Goal: Information Seeking & Learning: Learn about a topic

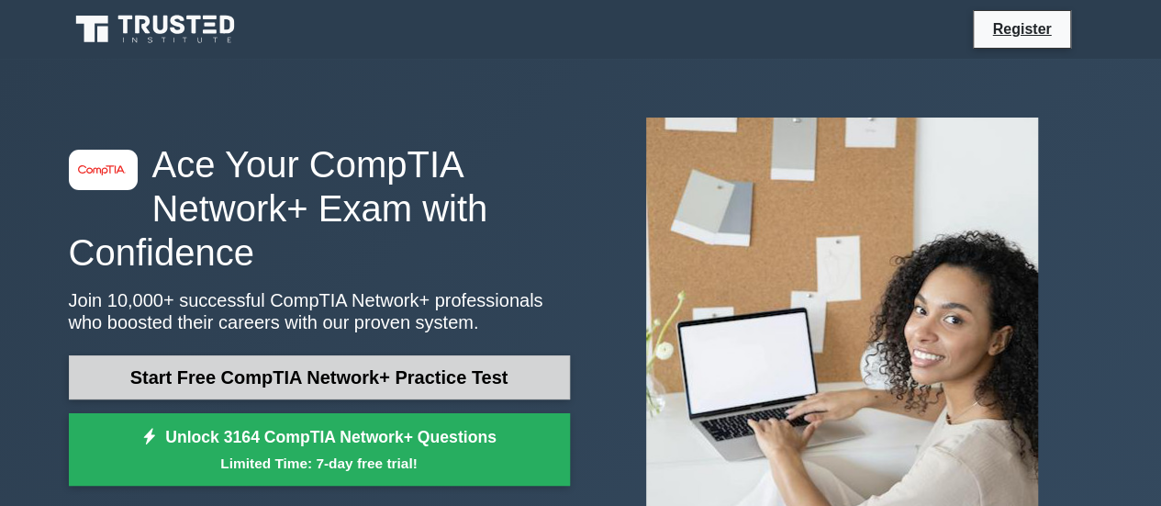
click at [386, 372] on link "Start Free CompTIA Network+ Practice Test" at bounding box center [319, 377] width 501 height 44
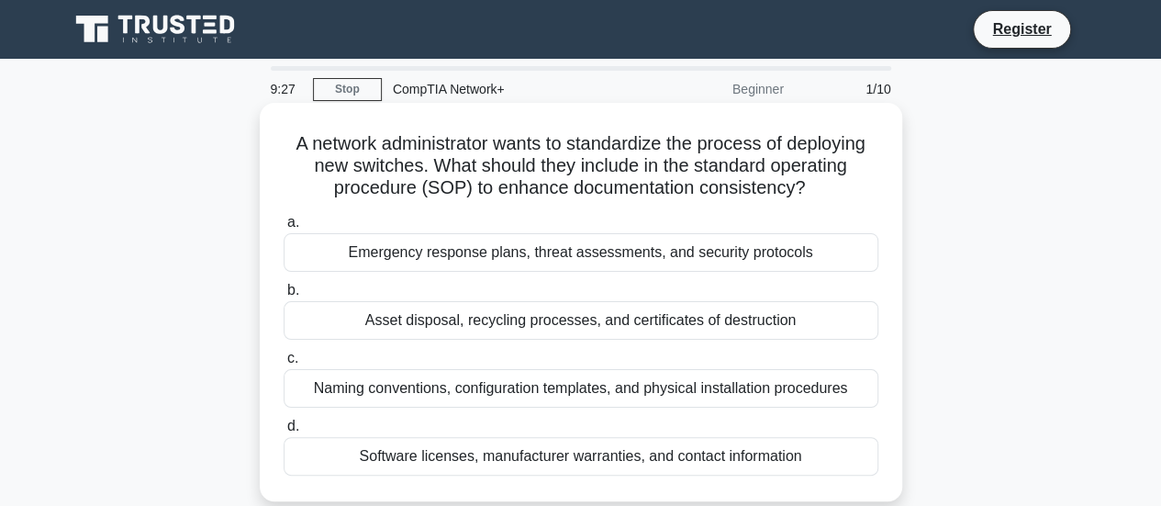
click at [345, 386] on div "Naming conventions, configuration templates, and physical installation procedur…" at bounding box center [581, 388] width 595 height 39
click at [284, 364] on input "c. Naming conventions, configuration templates, and physical installation proce…" at bounding box center [284, 358] width 0 height 12
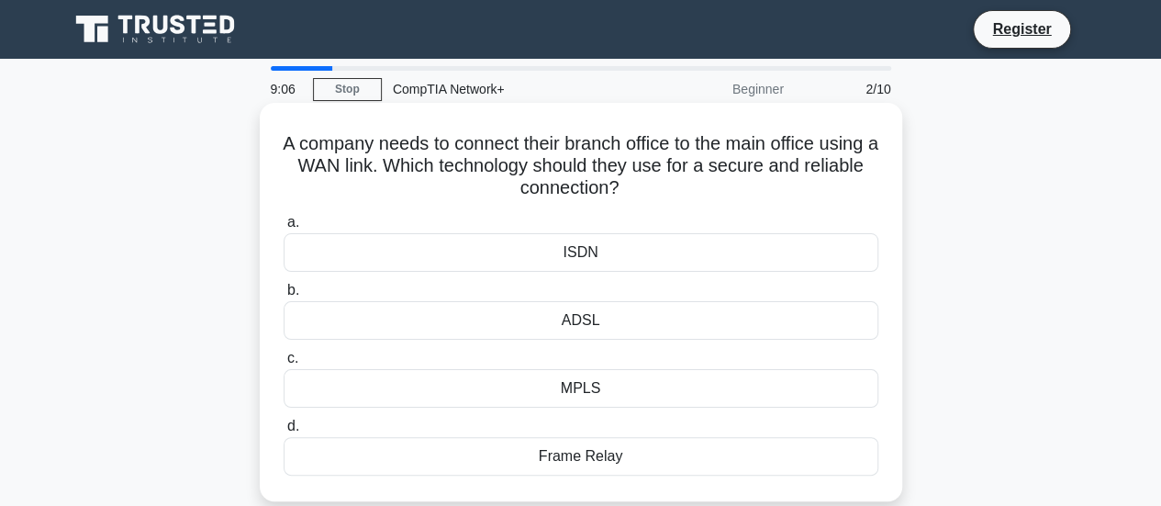
click at [367, 325] on div "ADSL" at bounding box center [581, 320] width 595 height 39
click at [284, 296] on input "b. ADSL" at bounding box center [284, 290] width 0 height 12
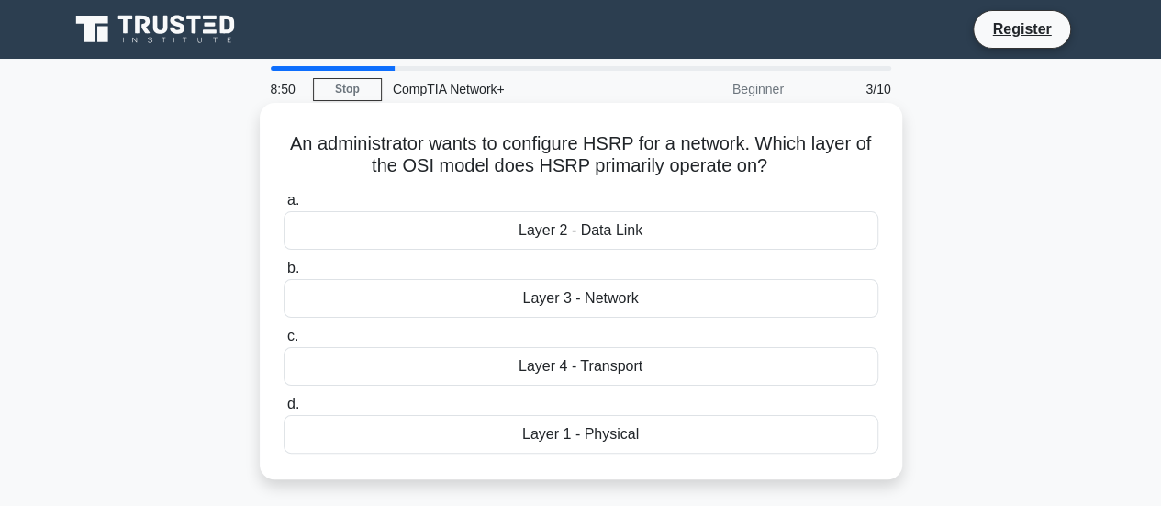
click at [461, 364] on div "Layer 4 - Transport" at bounding box center [581, 366] width 595 height 39
click at [284, 342] on input "c. Layer 4 - Transport" at bounding box center [284, 336] width 0 height 12
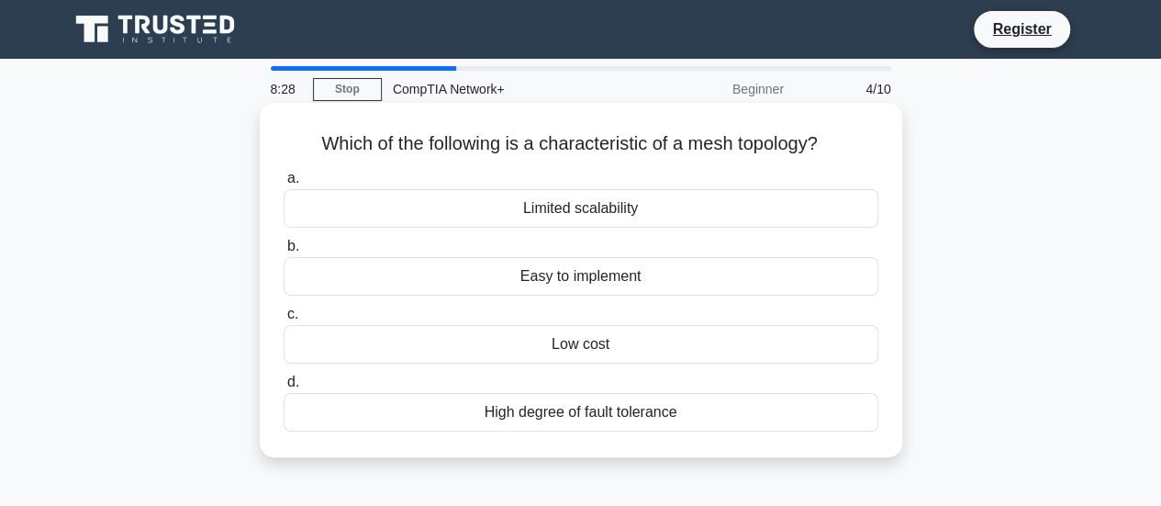
click at [481, 403] on div "High degree of fault tolerance" at bounding box center [581, 412] width 595 height 39
click at [284, 388] on input "d. High degree of fault tolerance" at bounding box center [284, 382] width 0 height 12
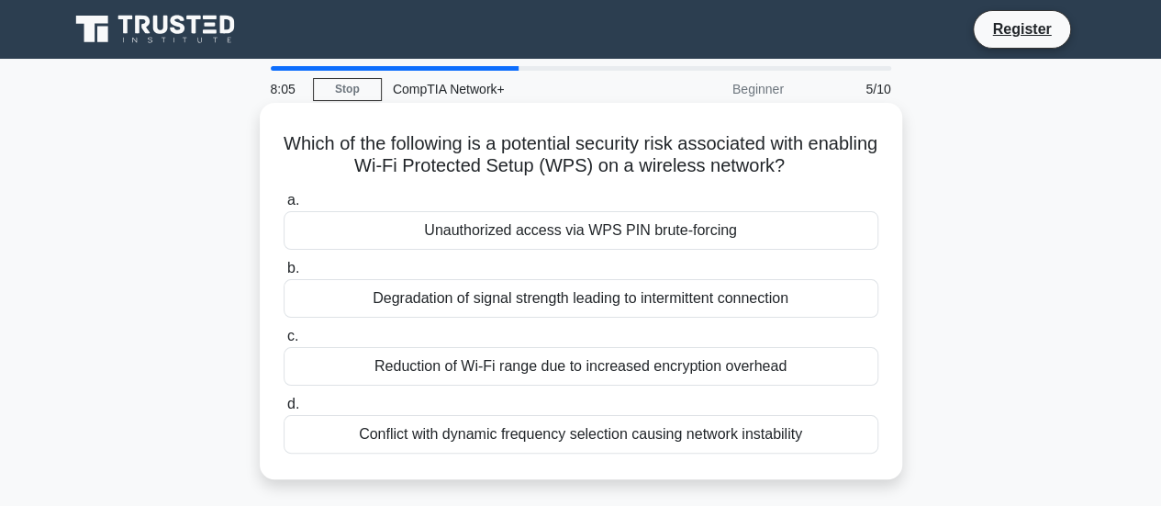
click at [483, 229] on div "Unauthorized access via WPS PIN brute-forcing" at bounding box center [581, 230] width 595 height 39
click at [284, 206] on input "a. Unauthorized access via WPS PIN brute-forcing" at bounding box center [284, 201] width 0 height 12
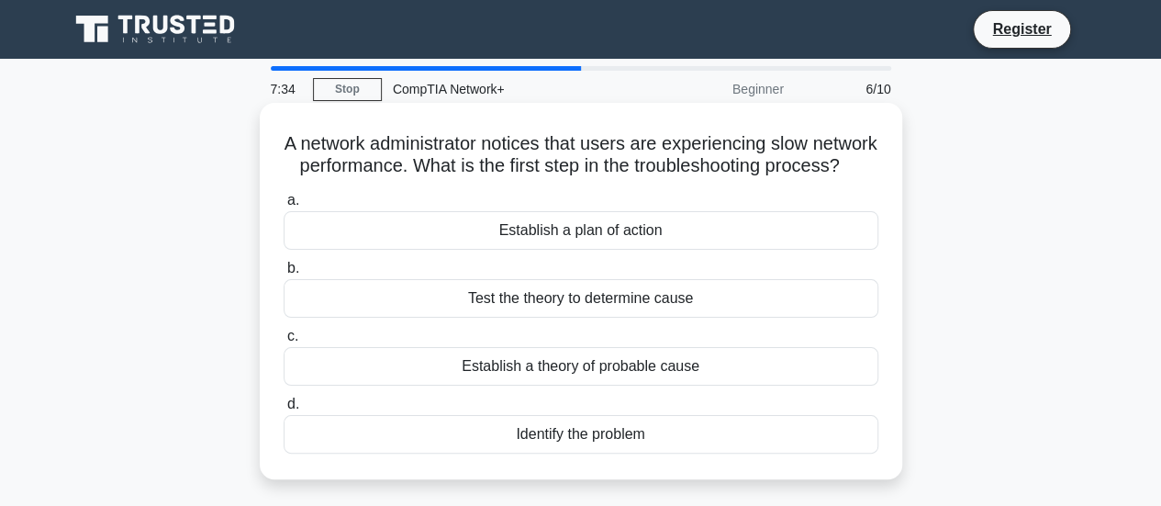
click at [545, 317] on div "Test the theory to determine cause" at bounding box center [581, 298] width 595 height 39
click at [284, 274] on input "b. Test the theory to determine cause" at bounding box center [284, 268] width 0 height 12
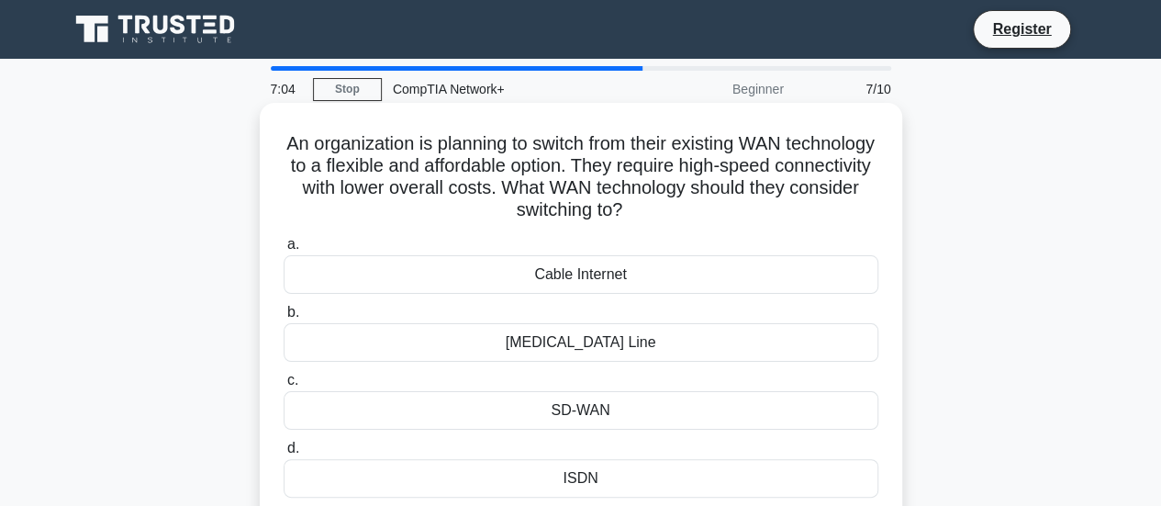
click at [537, 276] on div "Cable Internet" at bounding box center [581, 274] width 595 height 39
click at [284, 251] on input "a. Cable Internet" at bounding box center [284, 245] width 0 height 12
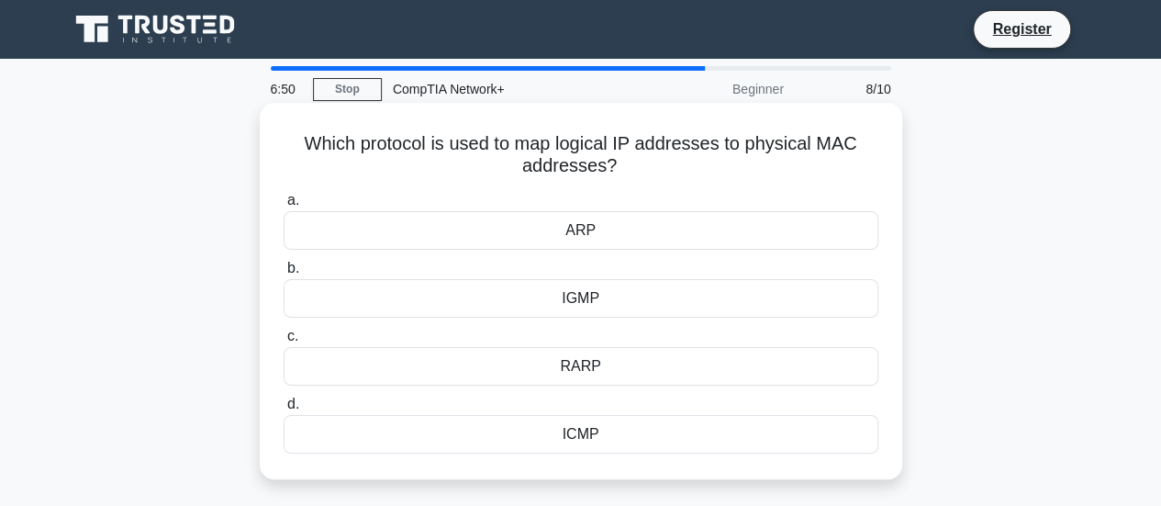
click at [550, 218] on div "ARP" at bounding box center [581, 230] width 595 height 39
click at [284, 206] on input "a. ARP" at bounding box center [284, 201] width 0 height 12
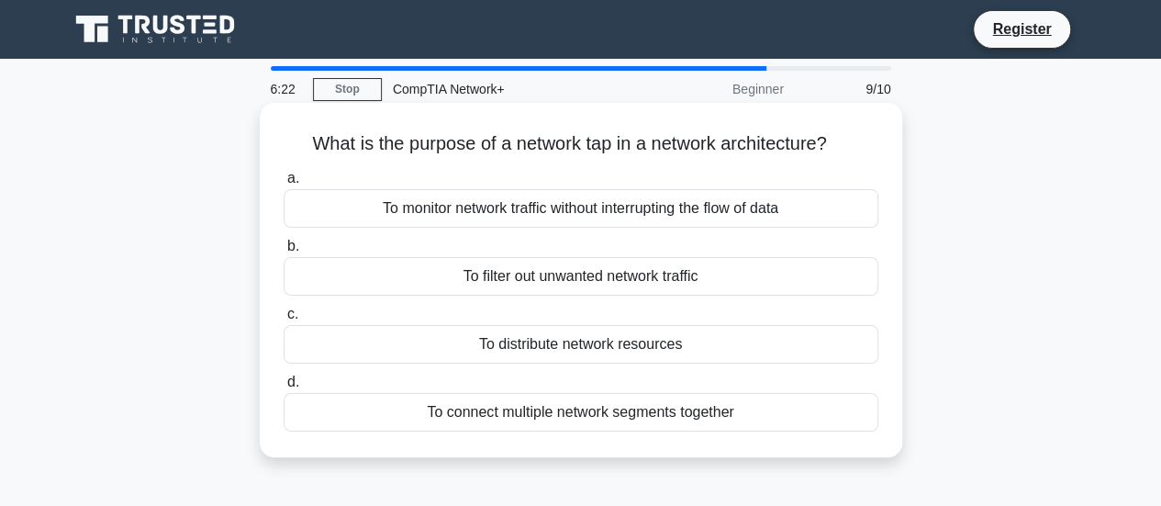
click at [551, 275] on div "To filter out unwanted network traffic" at bounding box center [581, 276] width 595 height 39
click at [284, 252] on input "b. To filter out unwanted network traffic" at bounding box center [284, 246] width 0 height 12
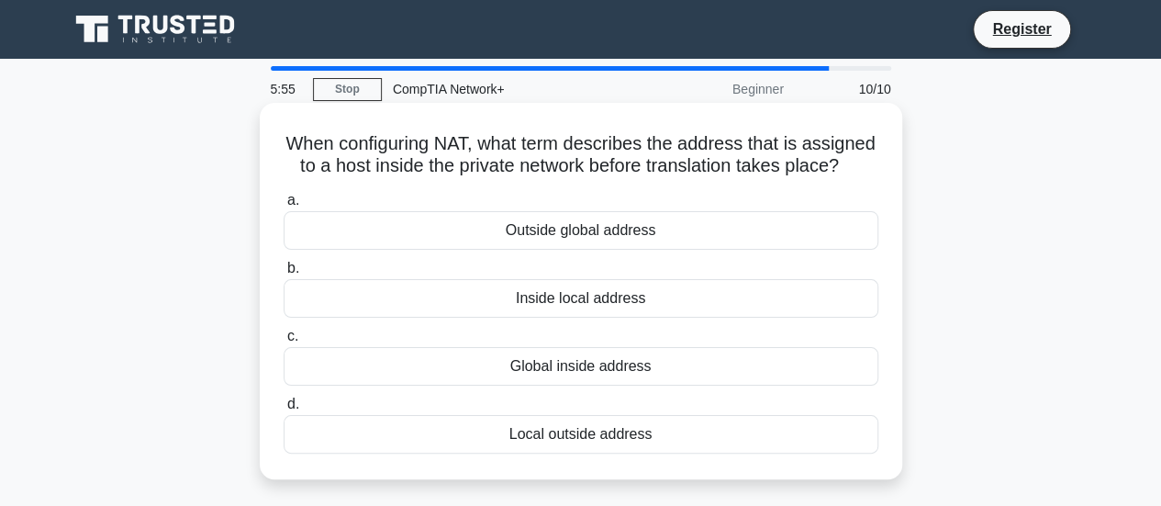
click at [565, 317] on div "Inside local address" at bounding box center [581, 298] width 595 height 39
click at [284, 274] on input "b. Inside local address" at bounding box center [284, 268] width 0 height 12
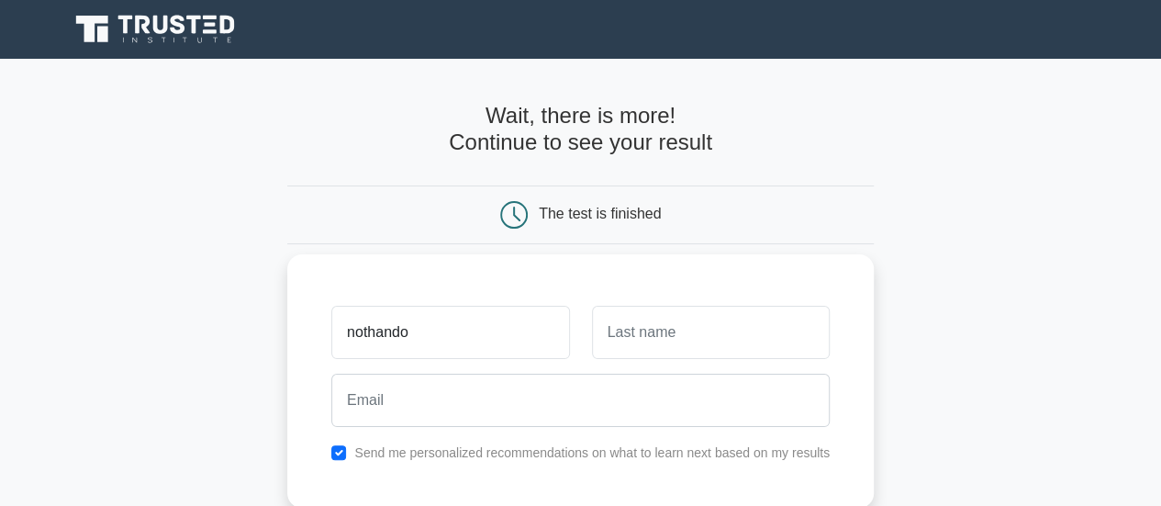
type input "nothando"
click at [668, 326] on input "text" at bounding box center [711, 332] width 238 height 53
type input "zwane"
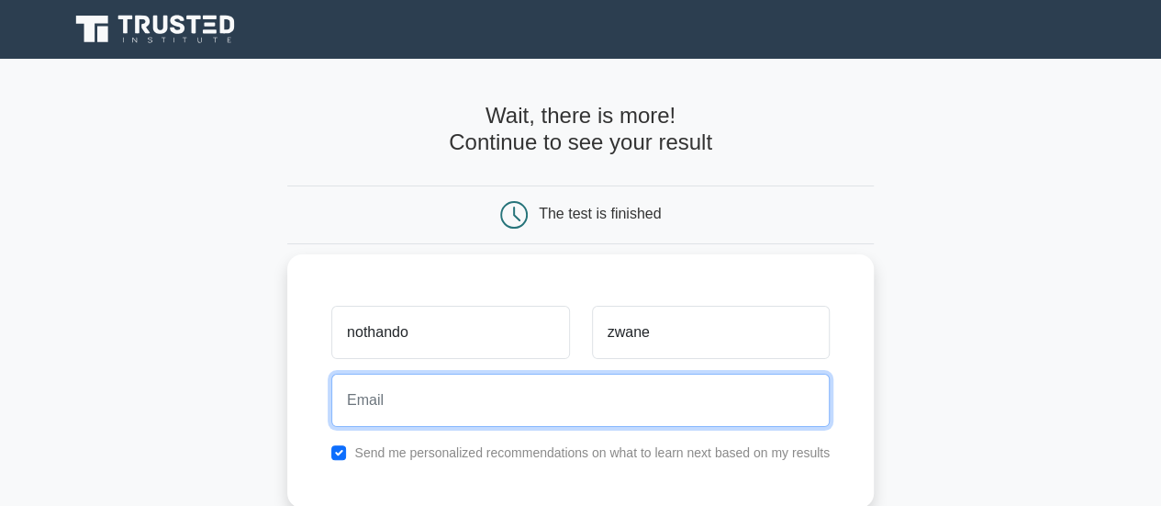
click at [484, 406] on input "email" at bounding box center [580, 399] width 498 height 53
type input "nothando.zwane96@gmail.com"
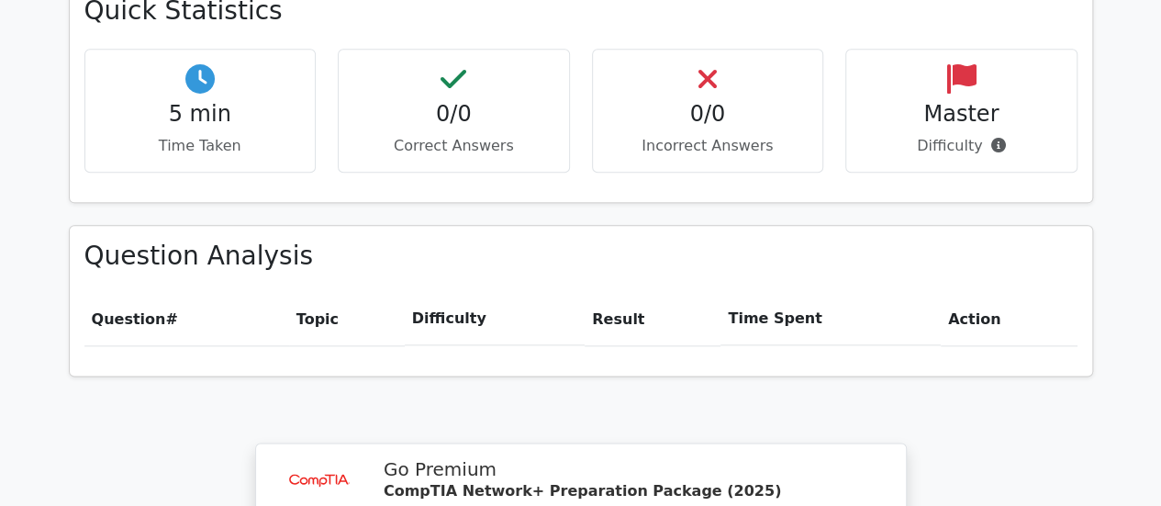
scroll to position [1004, 0]
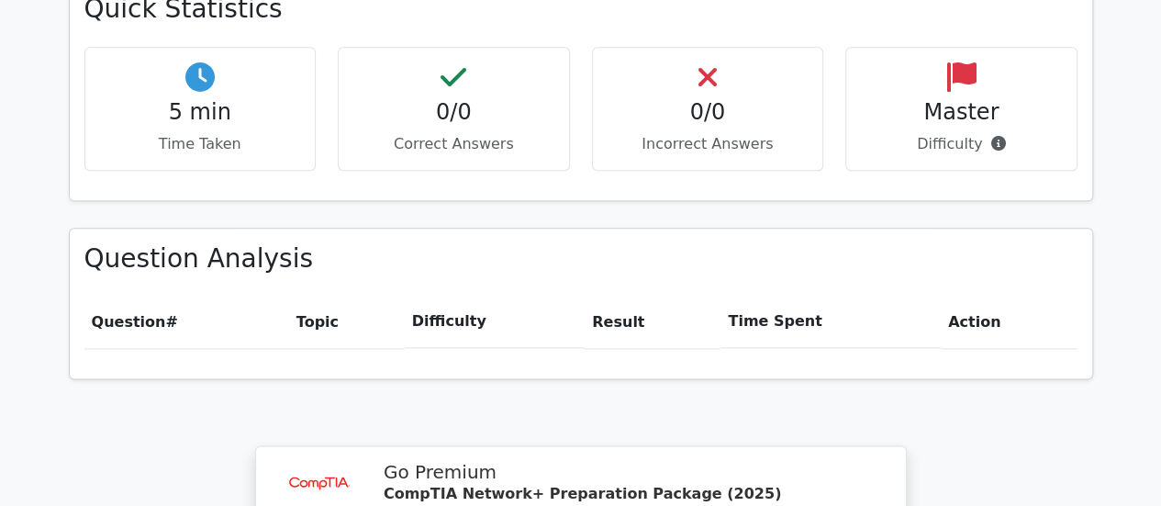
click at [503, 99] on h4 "0/0" at bounding box center [453, 112] width 201 height 27
click at [495, 133] on p "Correct Answers" at bounding box center [453, 144] width 201 height 22
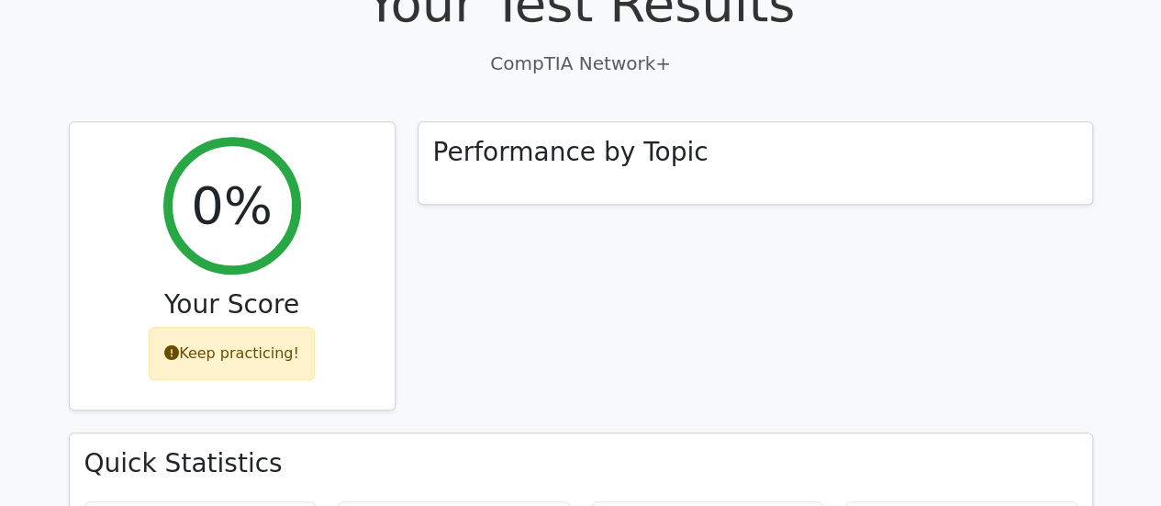
scroll to position [562, 0]
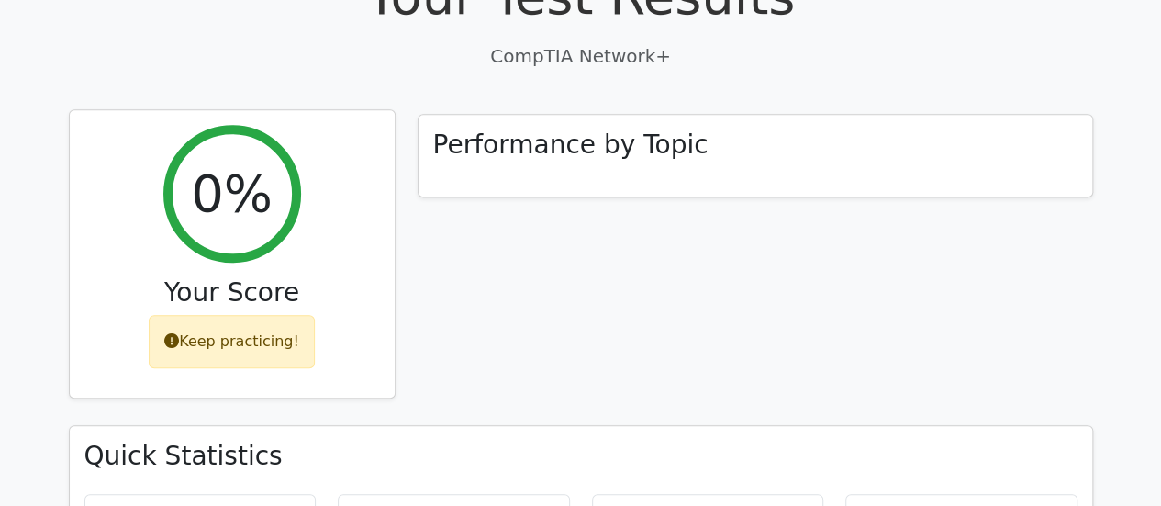
click at [215, 315] on div "Keep practicing!" at bounding box center [232, 341] width 166 height 53
click at [179, 333] on icon at bounding box center [171, 340] width 15 height 15
click at [251, 171] on h2 "0%" at bounding box center [232, 192] width 82 height 61
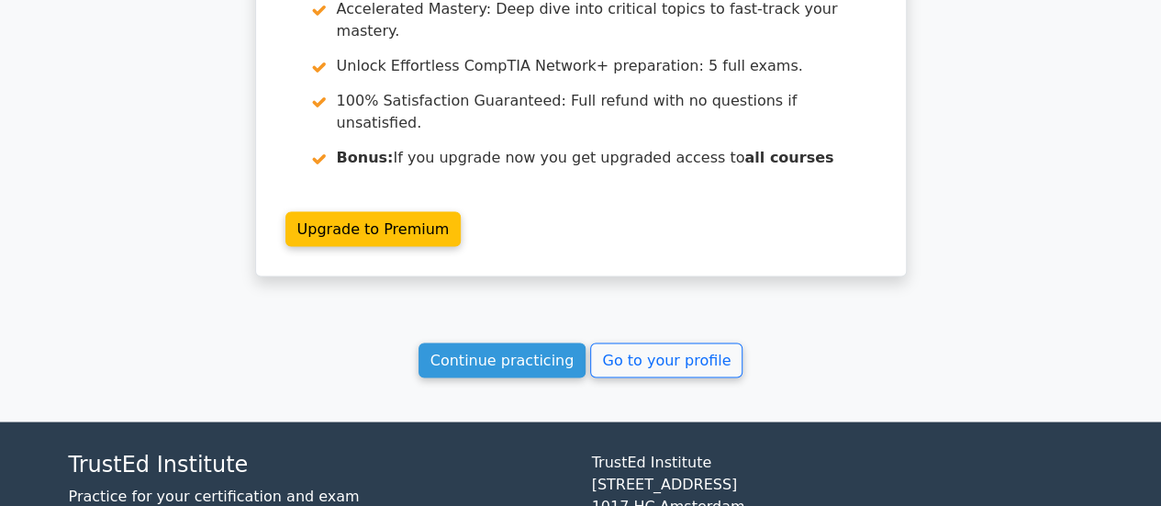
scroll to position [1598, 0]
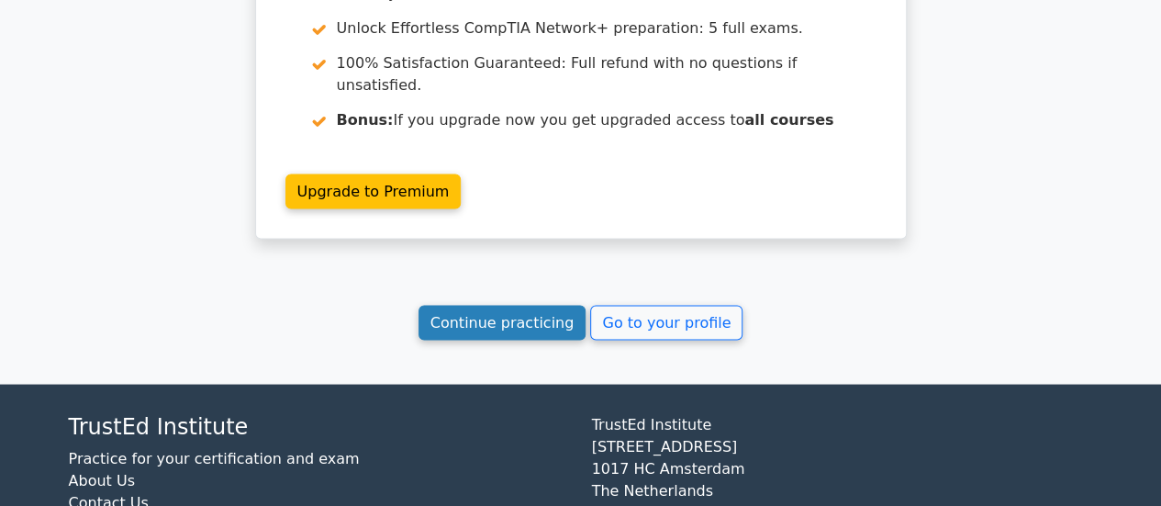
click at [543, 305] on link "Continue practicing" at bounding box center [502, 322] width 168 height 35
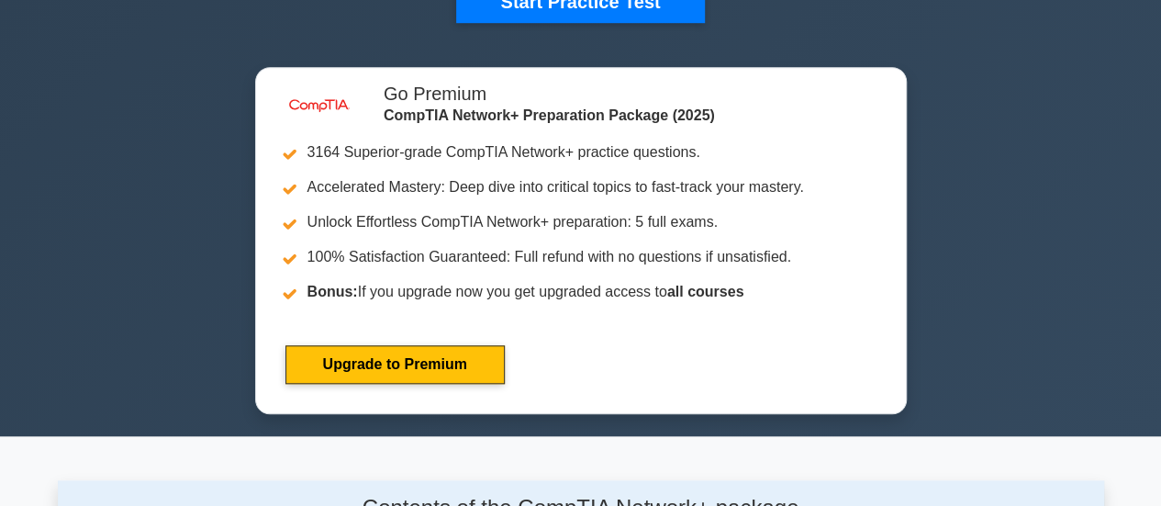
scroll to position [610, 0]
